Goal: Check status: Check status

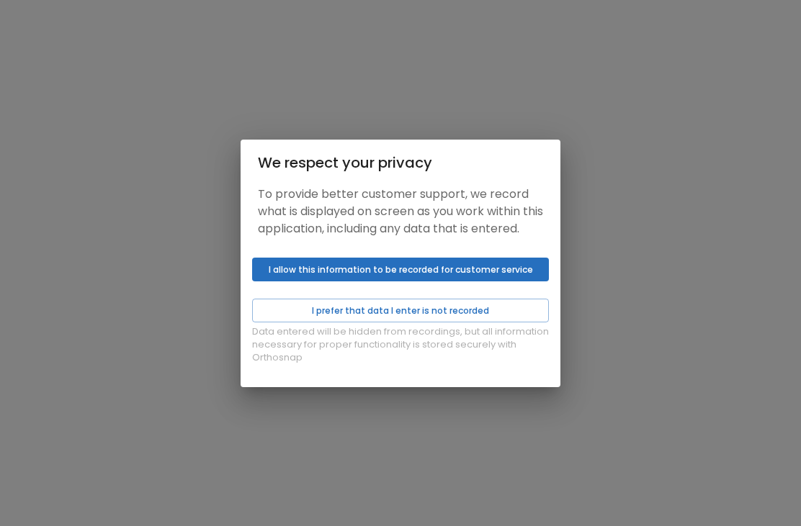
click at [500, 320] on button "I prefer that data I enter is not recorded" at bounding box center [400, 311] width 297 height 24
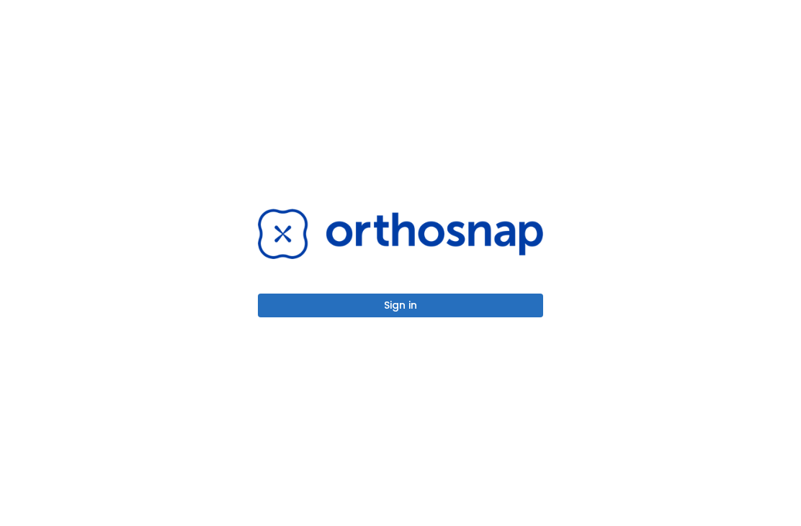
click at [497, 318] on button "Sign in" at bounding box center [400, 306] width 285 height 24
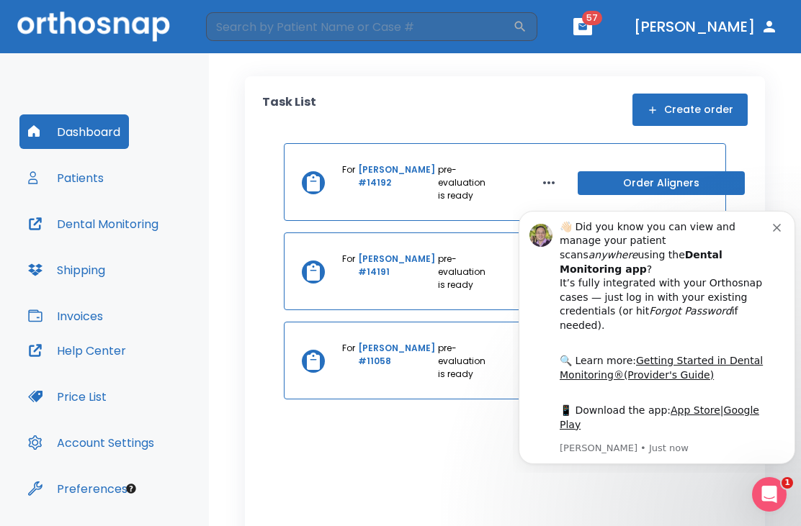
click at [783, 228] on button "Dismiss notification" at bounding box center [779, 226] width 12 height 12
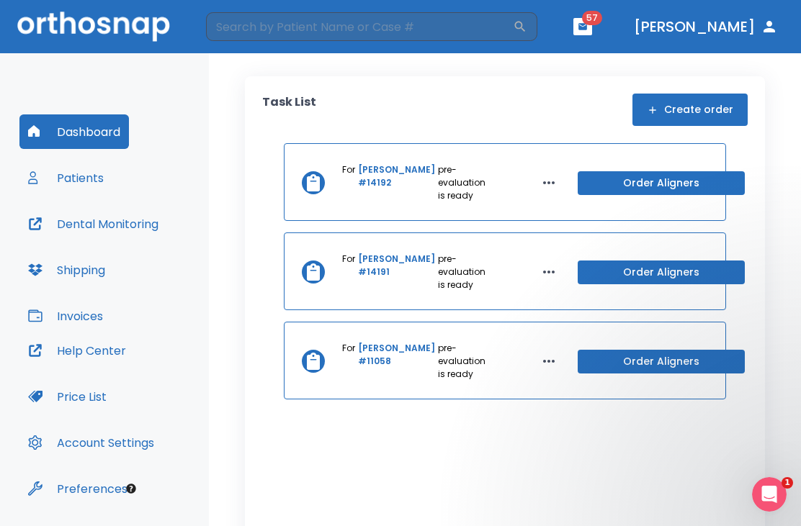
click at [377, 274] on link "[PERSON_NAME] #14191" at bounding box center [396, 272] width 77 height 39
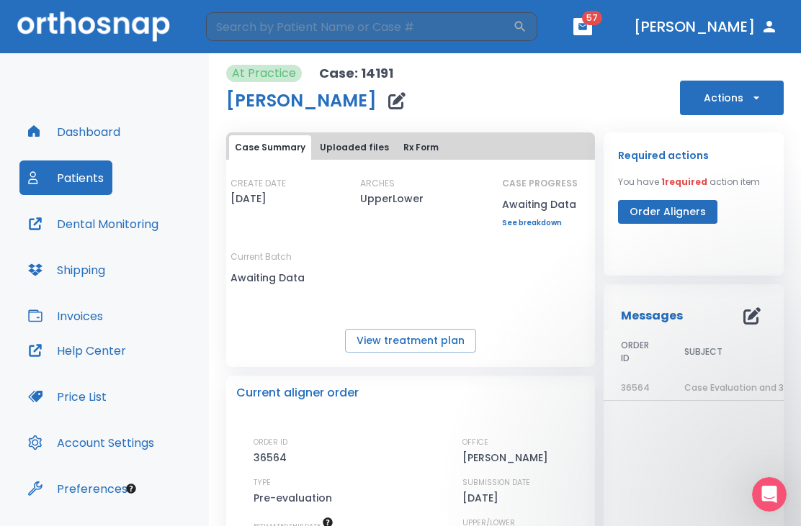
click at [447, 340] on button "View treatment plan" at bounding box center [410, 341] width 131 height 24
click at [735, 396] on td "Case Evaluation and 3D Simulation Ready" at bounding box center [757, 388] width 180 height 25
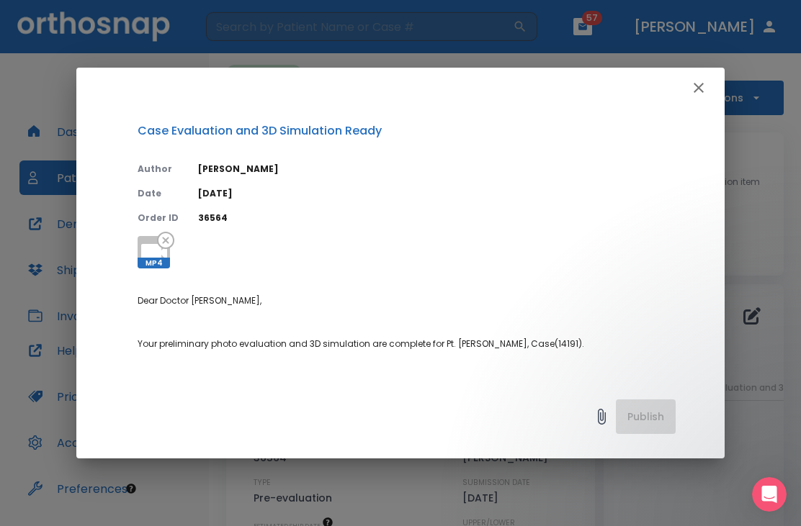
click at [167, 251] on div at bounding box center [165, 242] width 17 height 20
click at [159, 251] on div at bounding box center [165, 242] width 17 height 20
click at [145, 252] on icon at bounding box center [154, 252] width 26 height 17
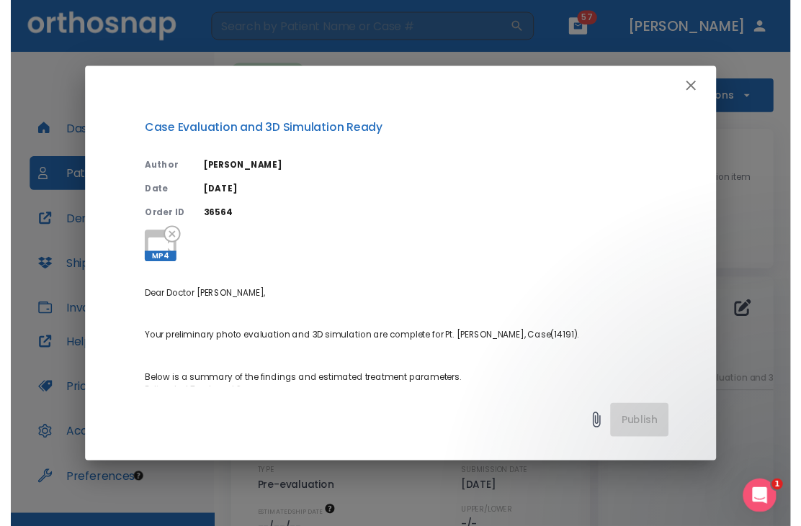
scroll to position [14, 0]
